Goal: Transaction & Acquisition: Book appointment/travel/reservation

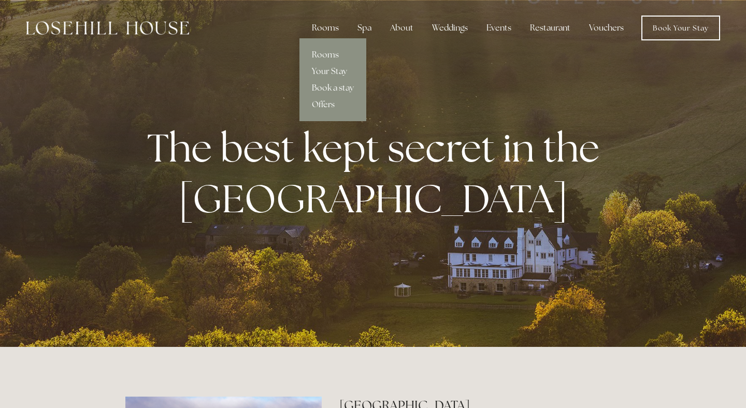
click at [333, 27] on div "Rooms" at bounding box center [324, 28] width 43 height 21
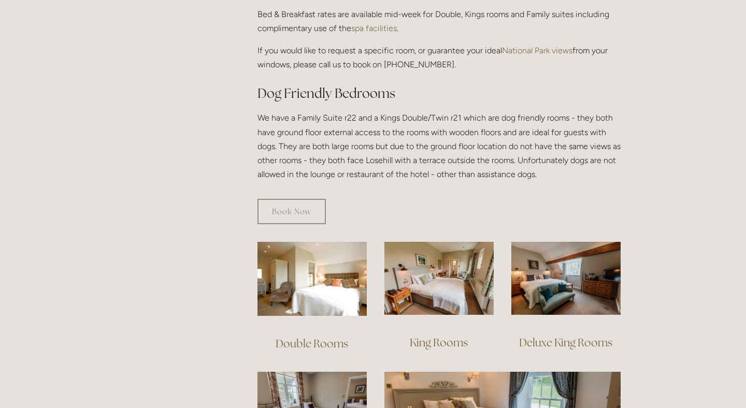
scroll to position [645, 0]
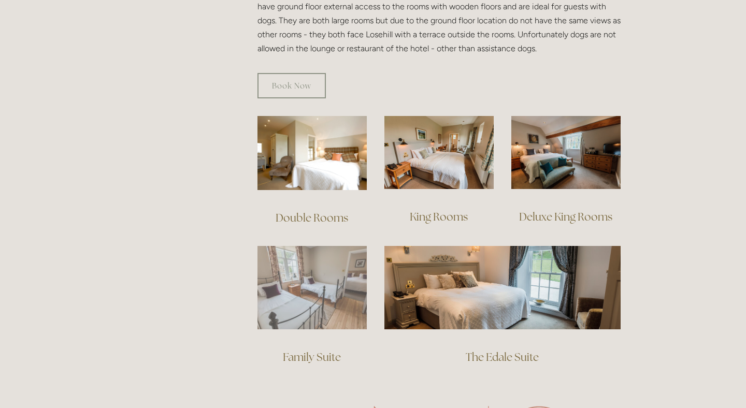
click at [311, 294] on img at bounding box center [311, 287] width 109 height 83
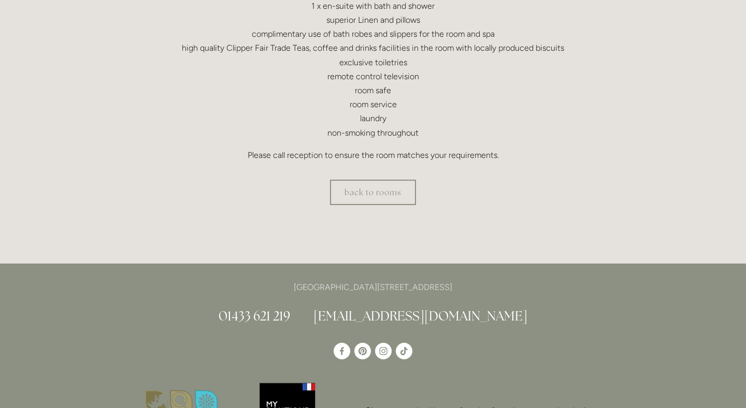
scroll to position [480, 0]
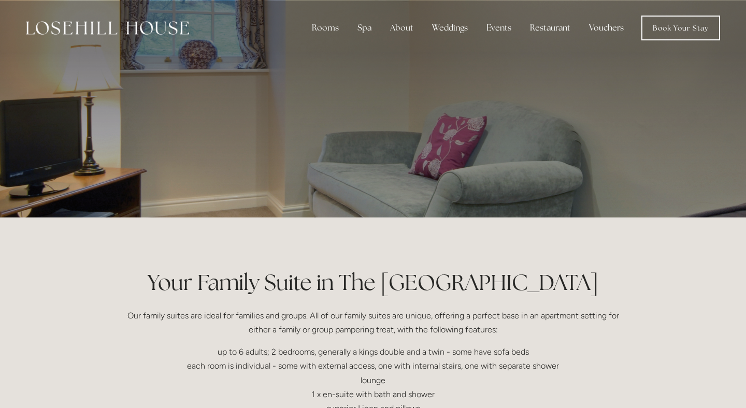
click at [95, 24] on img at bounding box center [107, 27] width 163 height 13
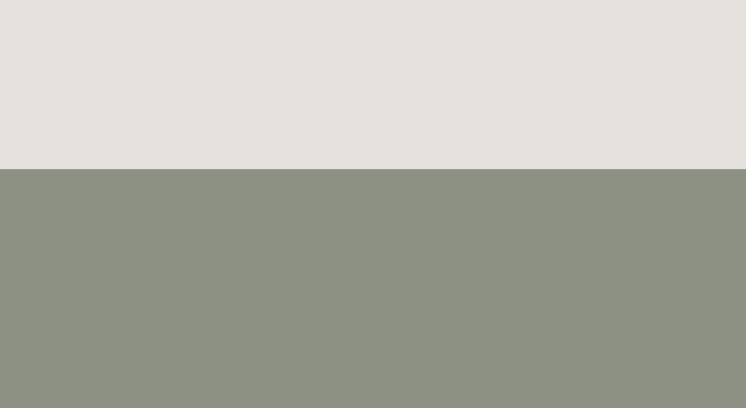
scroll to position [2823, 0]
